Goal: Information Seeking & Learning: Learn about a topic

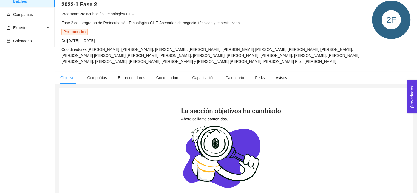
scroll to position [133, 0]
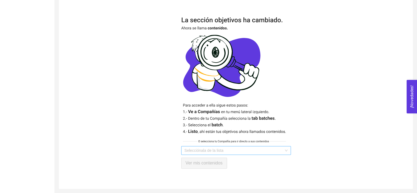
click at [229, 150] on input "search" at bounding box center [233, 150] width 99 height 8
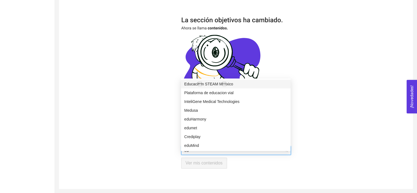
type input "edu"
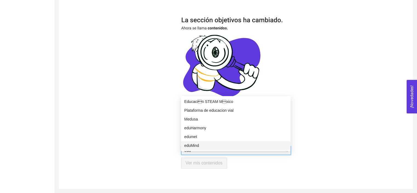
click at [197, 142] on div "eduMind" at bounding box center [235, 145] width 103 height 6
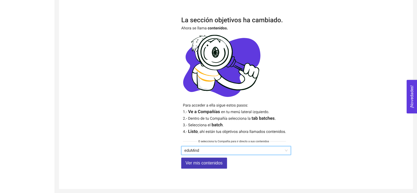
click at [201, 164] on span "Ver mis contenidos" at bounding box center [204, 162] width 37 height 7
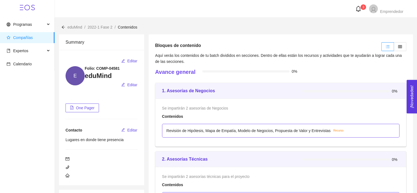
click at [350, 8] on div "3 Emprendedor" at bounding box center [236, 8] width 335 height 9
click at [357, 7] on icon "bell" at bounding box center [358, 9] width 6 height 6
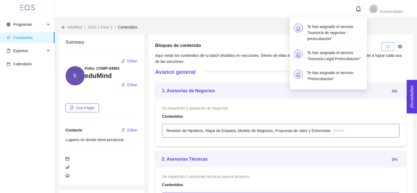
click at [230, 18] on div "eduMind / 2022-1 Fase 2 / Contenidos /" at bounding box center [236, 24] width 362 height 13
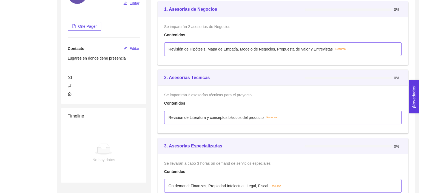
scroll to position [105, 0]
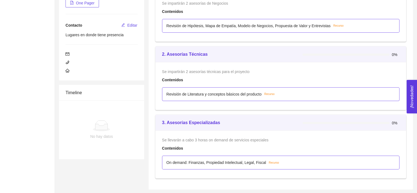
click at [258, 163] on p "On demand: Finanzas, Propiedad Intelectual, Legal, Fiscal" at bounding box center [216, 162] width 100 height 6
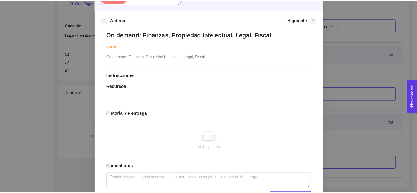
scroll to position [0, 0]
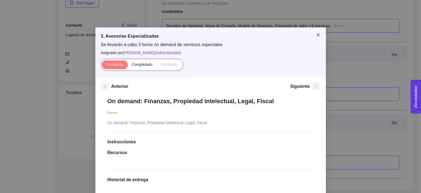
click at [318, 33] on span "Close" at bounding box center [318, 34] width 15 height 15
